Goal: Find specific page/section

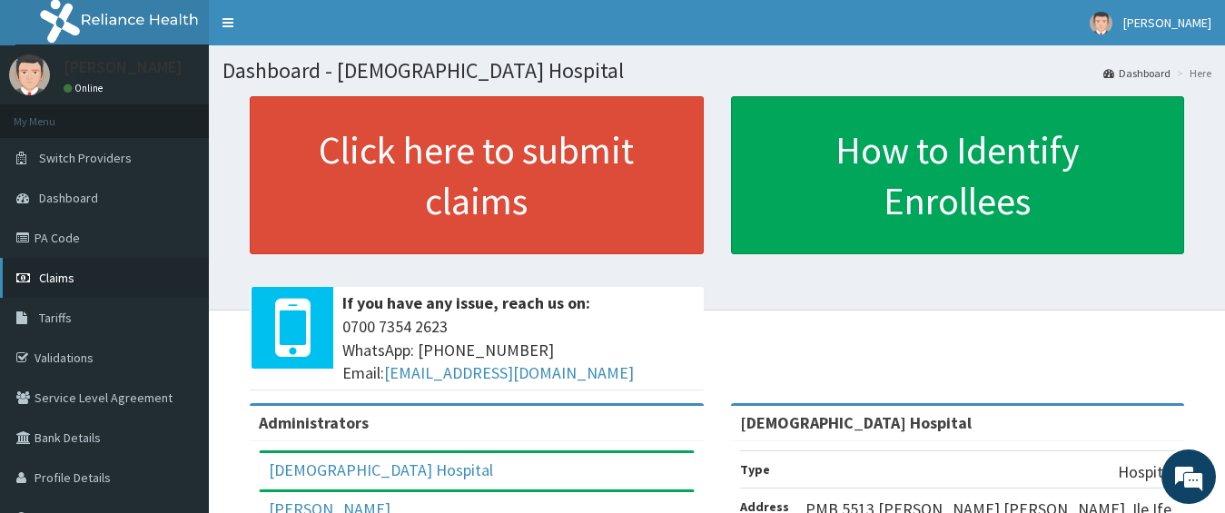
click at [37, 272] on link "Claims" at bounding box center [104, 278] width 209 height 40
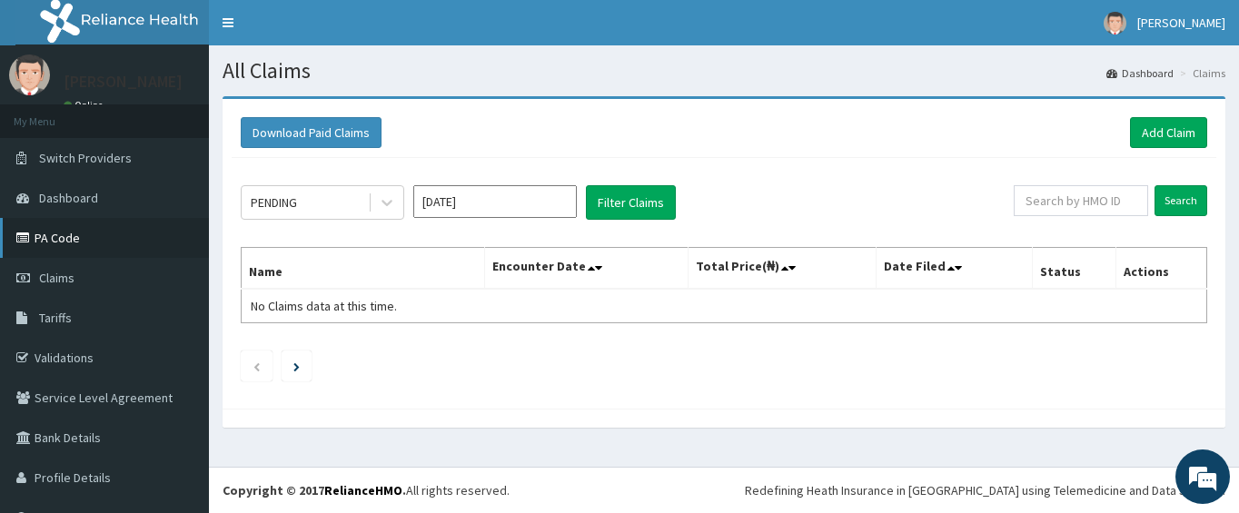
click at [72, 231] on link "PA Code" at bounding box center [104, 238] width 209 height 40
